Goal: Task Accomplishment & Management: Use online tool/utility

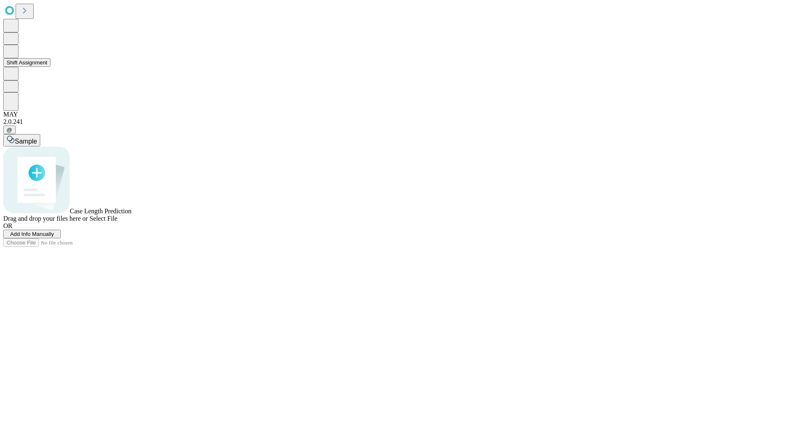
click at [50, 67] on button "Shift Assignment" at bounding box center [26, 62] width 47 height 9
